Goal: Information Seeking & Learning: Learn about a topic

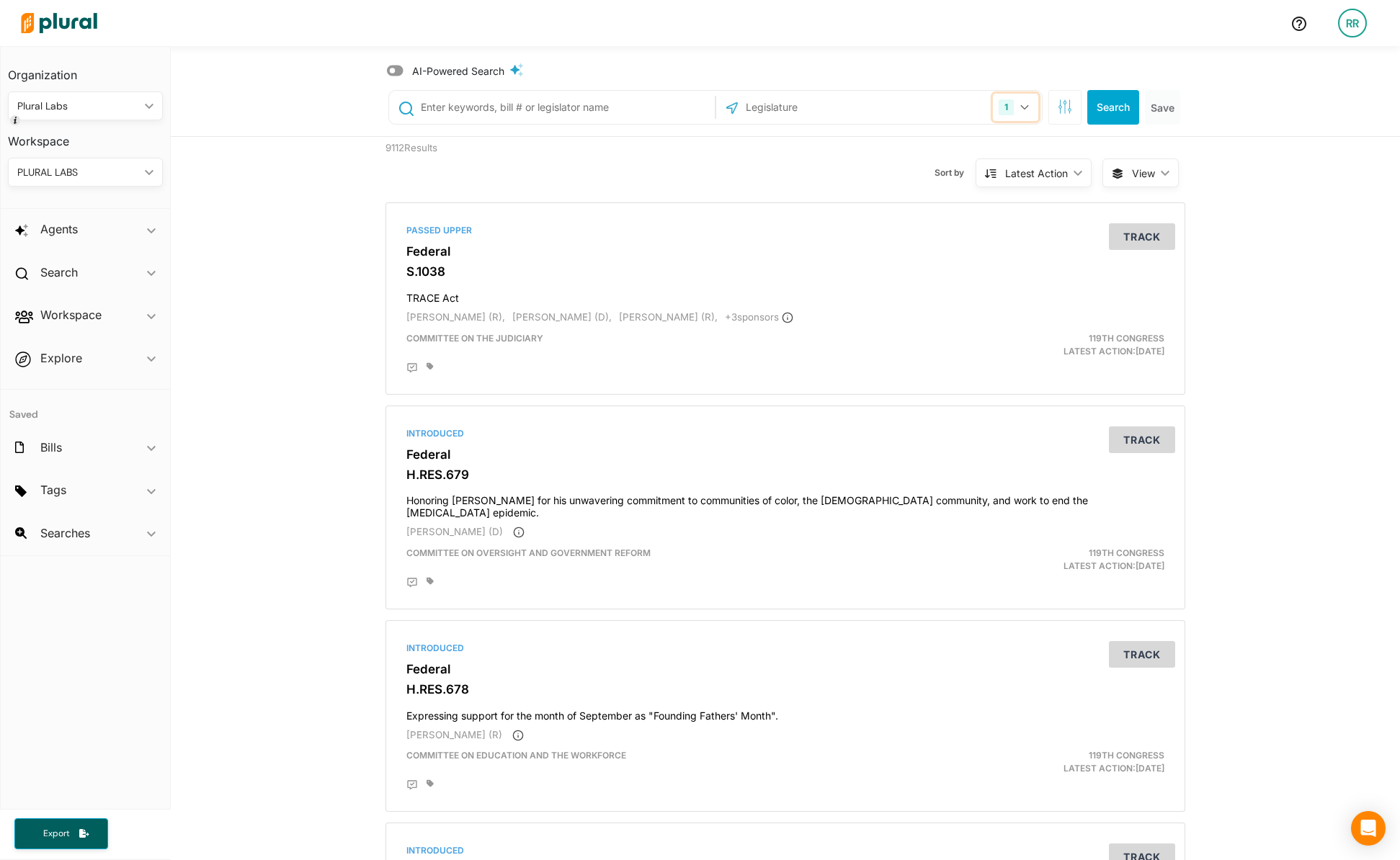
click at [999, 108] on div "1" at bounding box center [1006, 108] width 15 height 16
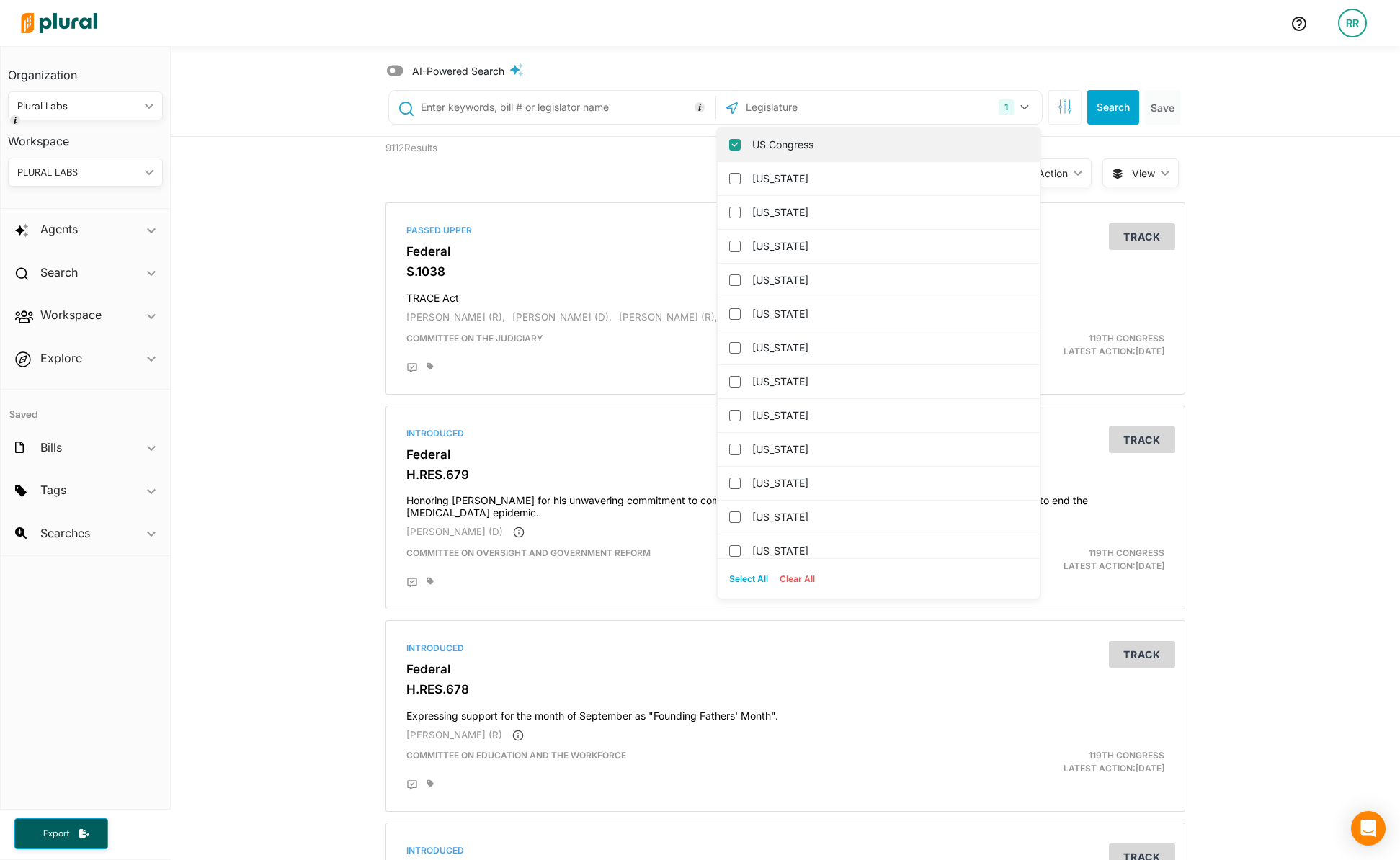
click at [729, 142] on input "US Congress" at bounding box center [735, 145] width 12 height 12
checkbox input "false"
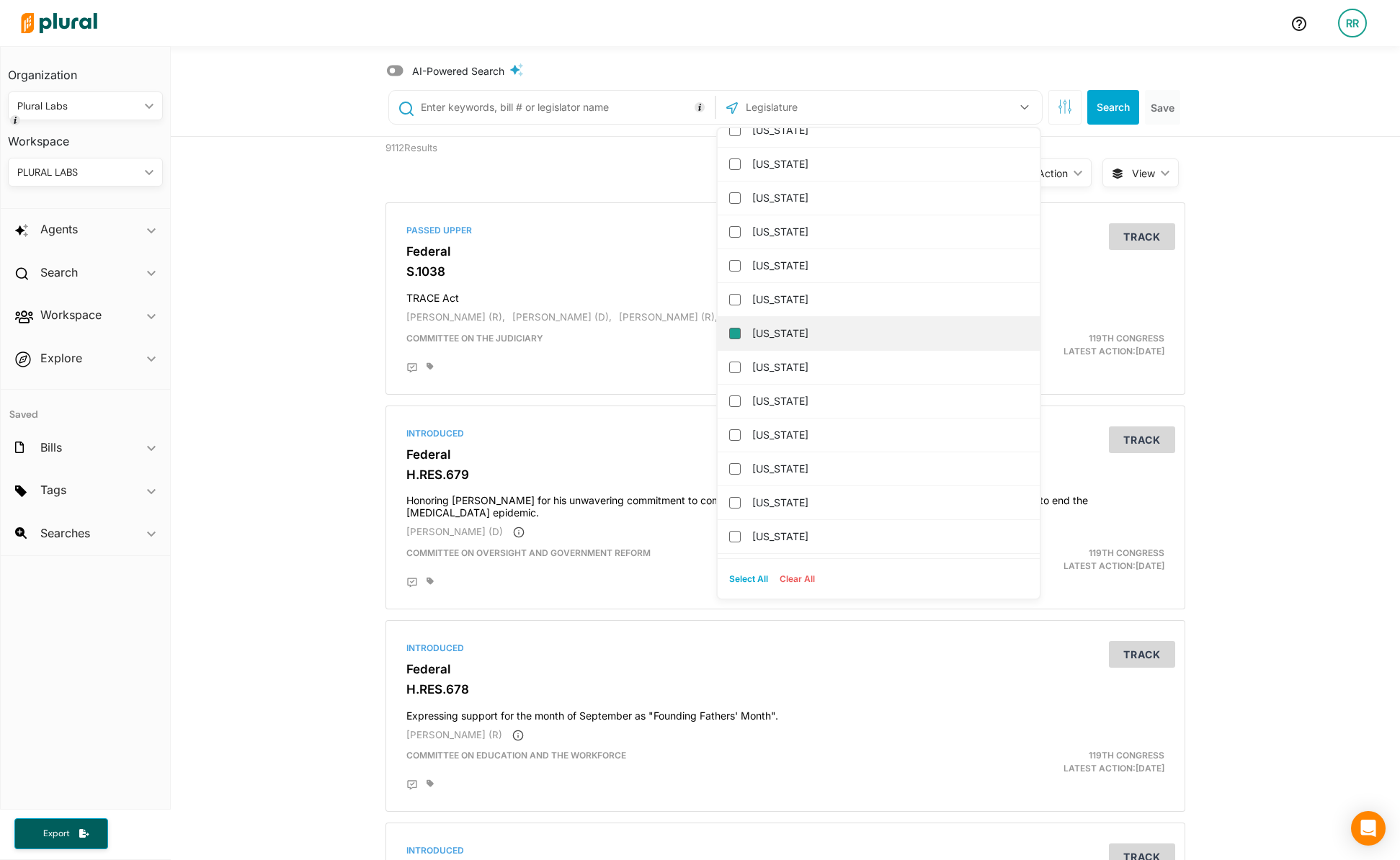
scroll to position [507, 0]
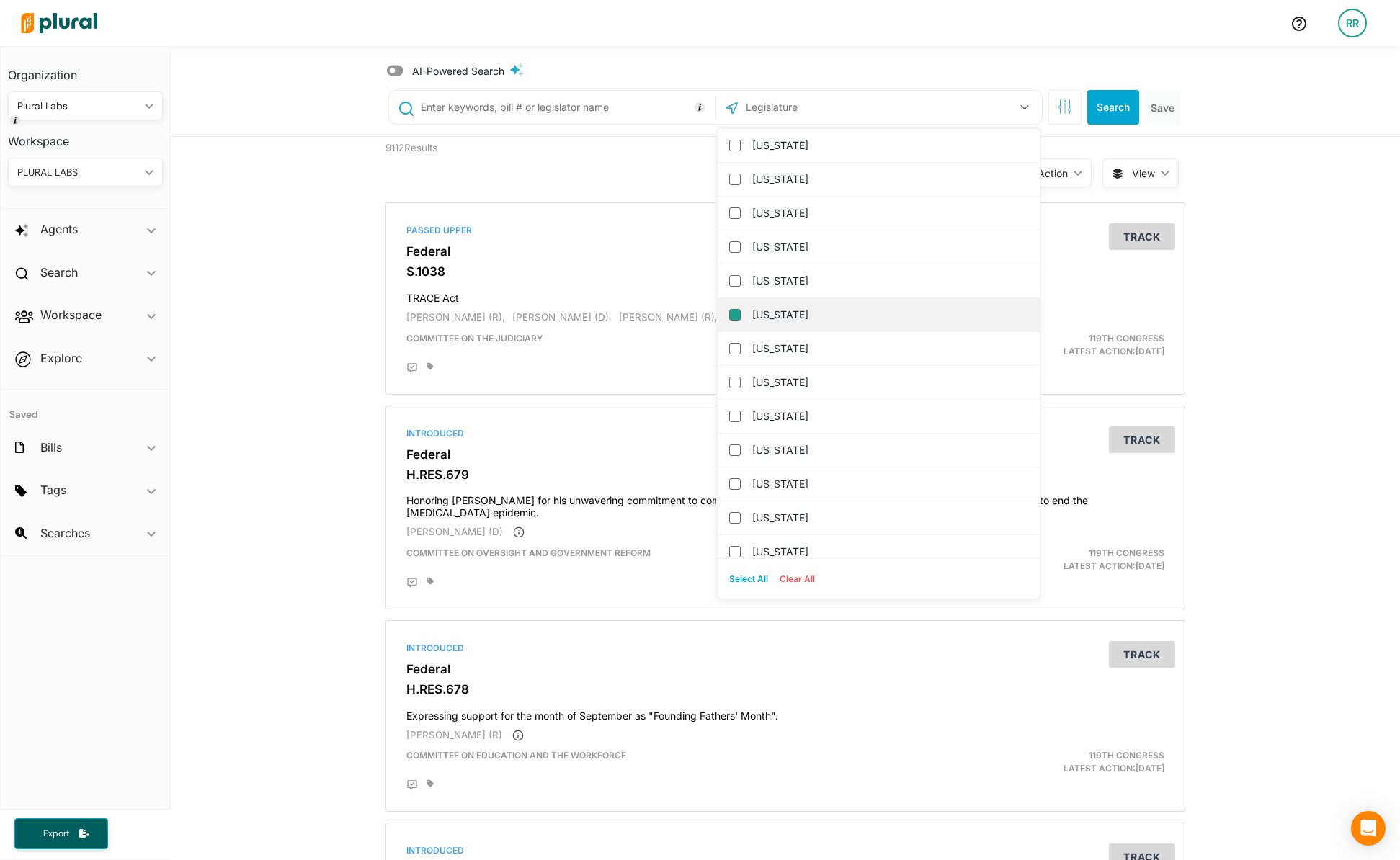
click at [729, 309] on input "[US_STATE]" at bounding box center [735, 314] width 12 height 12
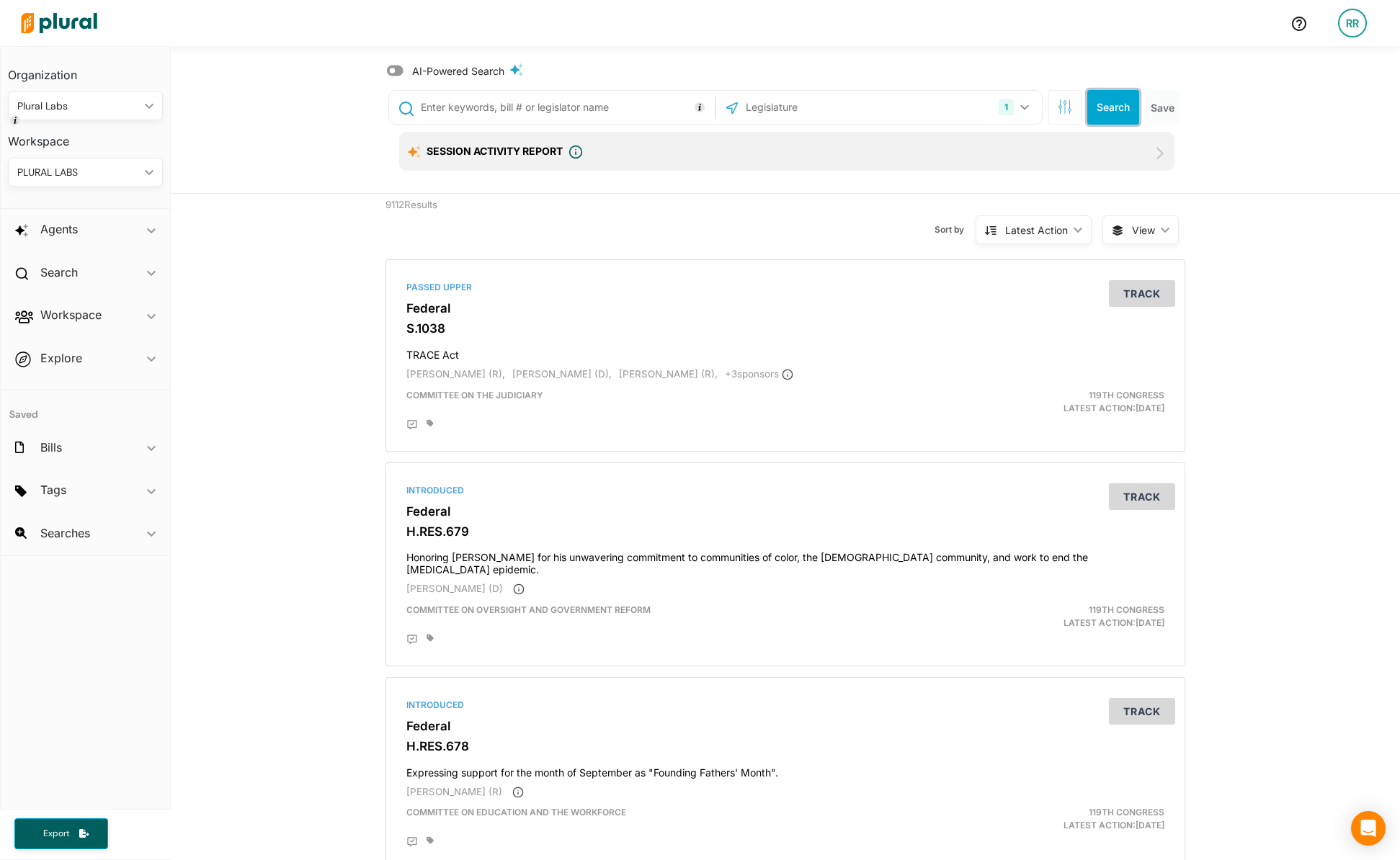
click at [1122, 94] on button "Search" at bounding box center [1113, 108] width 52 height 34
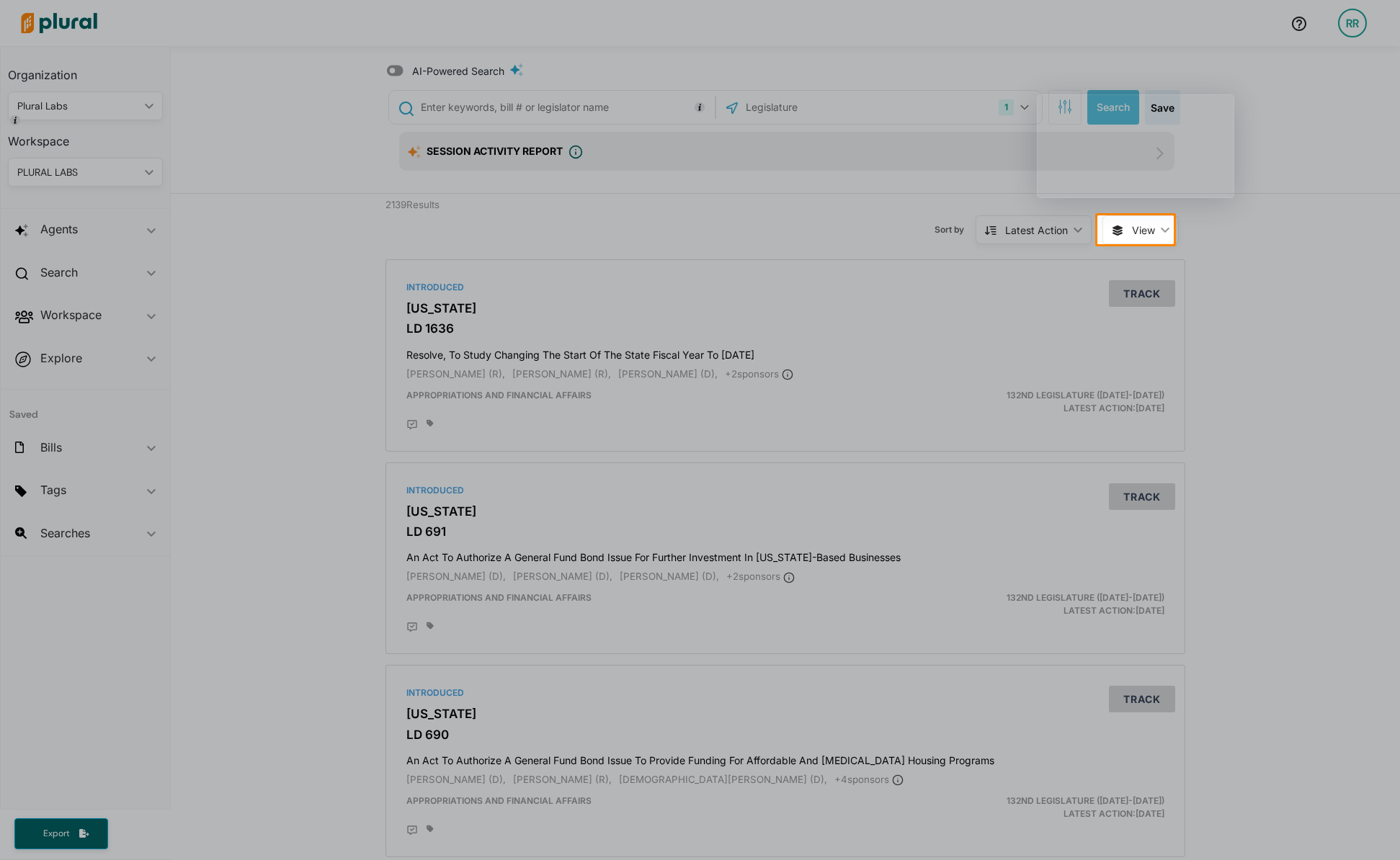
click at [392, 71] on div "Product tour overlay" at bounding box center [700, 430] width 1400 height 860
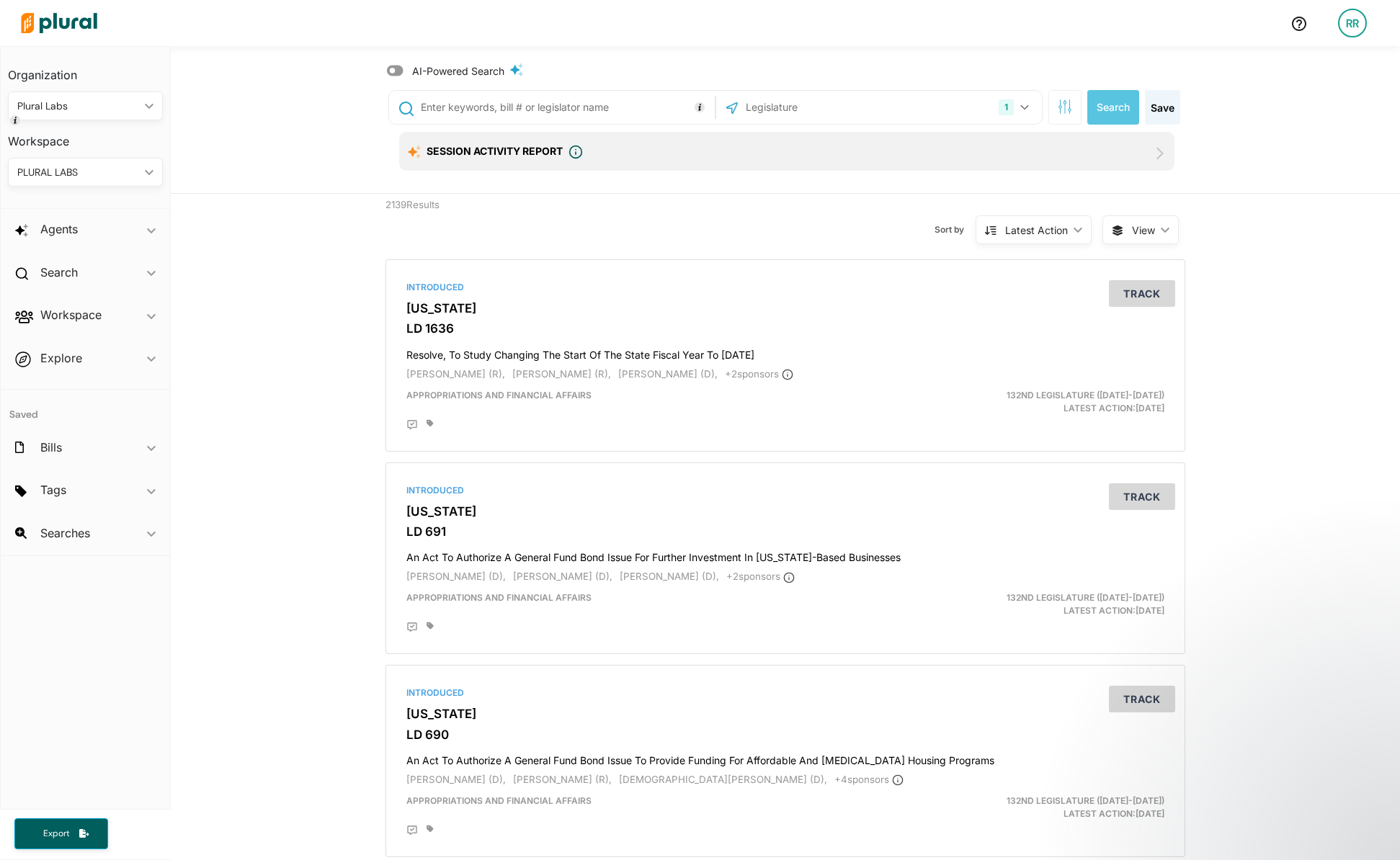
click at [417, 70] on span "AI-Powered Search" at bounding box center [458, 70] width 92 height 15
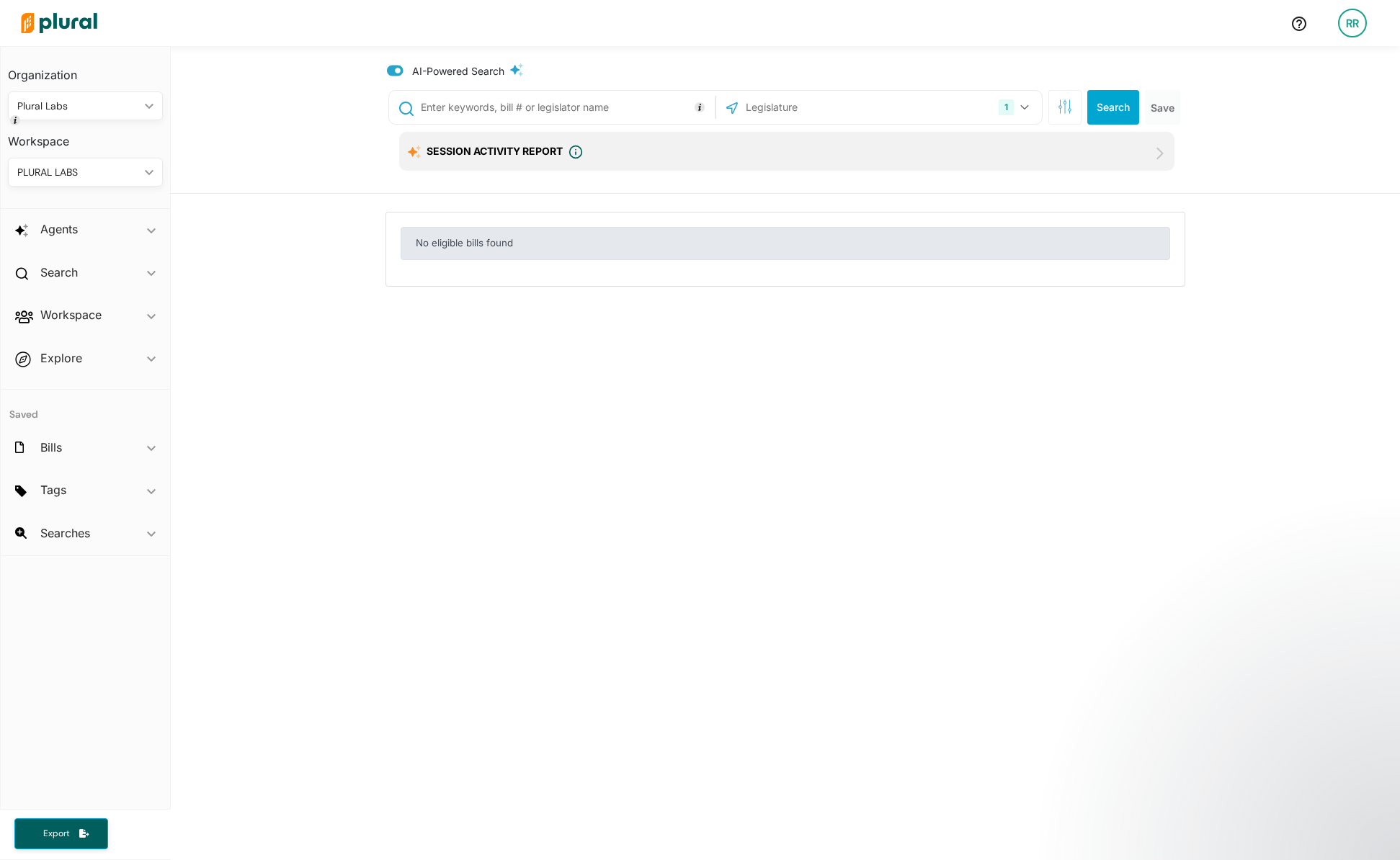
click at [446, 116] on input "text" at bounding box center [565, 108] width 292 height 27
type input "education"
